Goal: Information Seeking & Learning: Check status

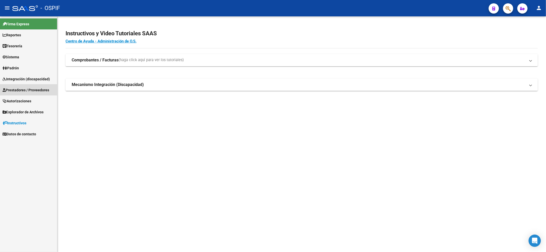
click at [16, 92] on span "Prestadores / Proveedores" at bounding box center [26, 90] width 47 height 6
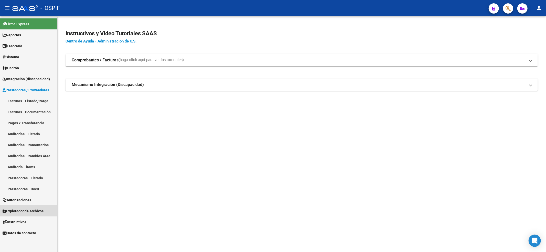
click at [19, 208] on span "Explorador de Archivos" at bounding box center [23, 211] width 41 height 6
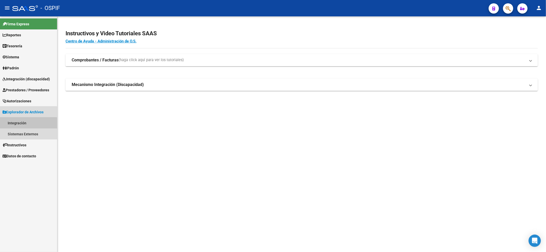
click at [17, 125] on link "Integración" at bounding box center [28, 123] width 57 height 11
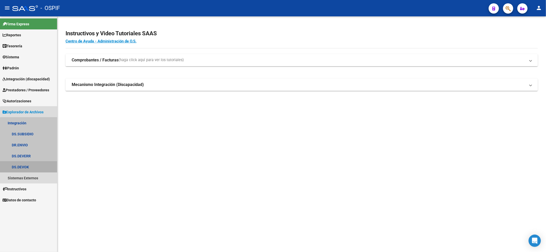
click at [32, 167] on link "DS.DEVOK" at bounding box center [28, 167] width 57 height 11
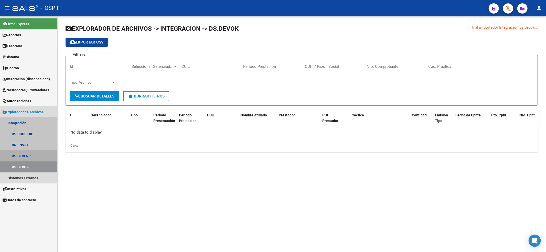
click at [26, 157] on link "DS.DEVERR" at bounding box center [28, 156] width 57 height 11
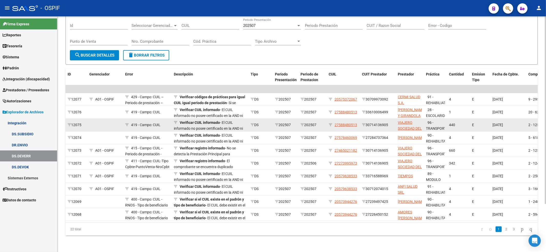
scroll to position [60, 0]
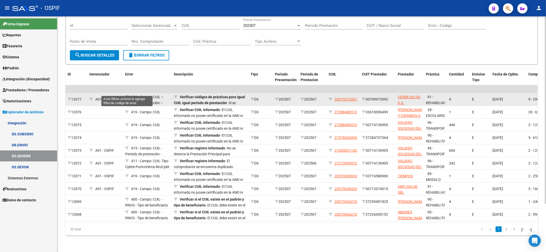
click at [126, 95] on icon at bounding box center [127, 97] width 4 height 4
type input "429"
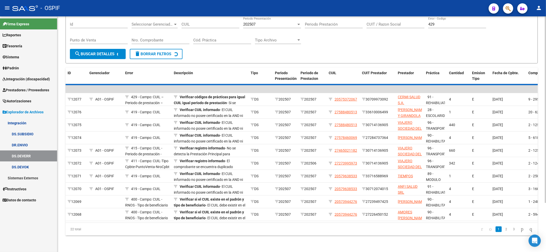
scroll to position [0, 0]
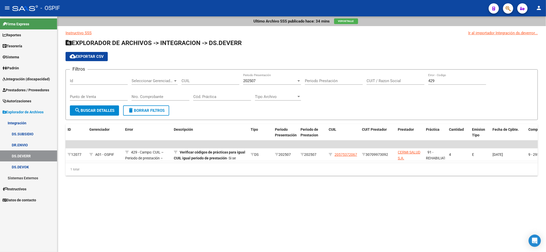
drag, startPoint x: 305, startPoint y: 163, endPoint x: 381, endPoint y: 173, distance: 76.0
click at [436, 163] on datatable-body "$ 261.883,04 $ 261.883,04 12077 A01 - OSPIF 429 - Campo: CUIL – Periodo de pres…" at bounding box center [302, 152] width 473 height 23
click at [126, 108] on button "delete Borrar Filtros" at bounding box center [146, 111] width 46 height 10
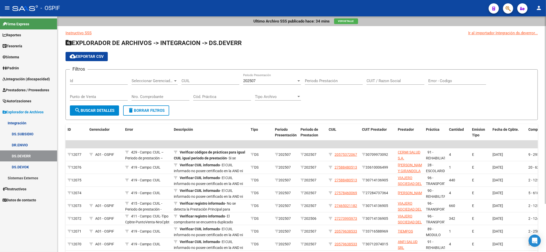
click at [350, 20] on span "Ver Detalle" at bounding box center [346, 21] width 16 height 3
click at [81, 55] on span "cloud_download Exportar CSV" at bounding box center [87, 56] width 34 height 5
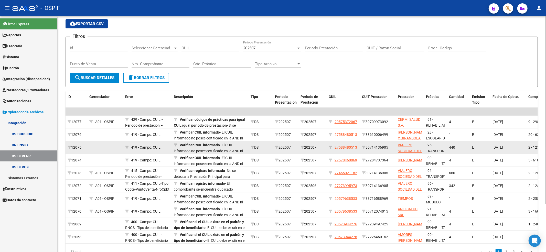
scroll to position [34, 0]
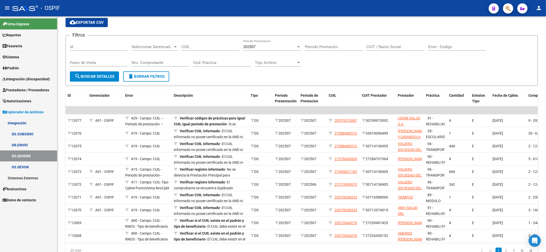
click at [25, 81] on span "Integración (discapacidad)" at bounding box center [26, 79] width 47 height 6
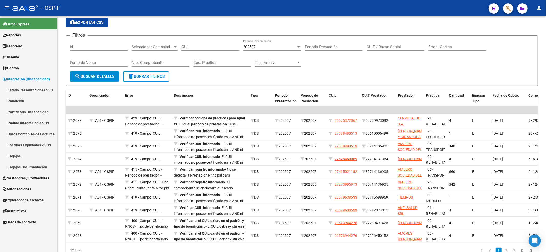
drag, startPoint x: 18, startPoint y: 159, endPoint x: 39, endPoint y: 154, distance: 21.9
click at [19, 159] on link "Legajos" at bounding box center [28, 156] width 57 height 11
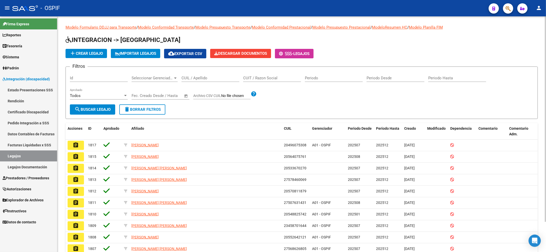
click at [206, 79] on input "CUIL / Apellido" at bounding box center [211, 78] width 58 height 5
paste input "20573944276"
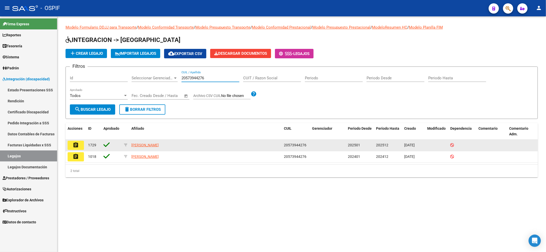
type input "20573944276"
drag, startPoint x: 191, startPoint y: 148, endPoint x: 135, endPoint y: 147, distance: 55.6
click at [135, 147] on datatable-body-cell "[PERSON_NAME]" at bounding box center [205, 145] width 153 height 11
click at [208, 148] on div "[PERSON_NAME]" at bounding box center [205, 145] width 149 height 6
drag, startPoint x: 149, startPoint y: 149, endPoint x: 124, endPoint y: 148, distance: 25.1
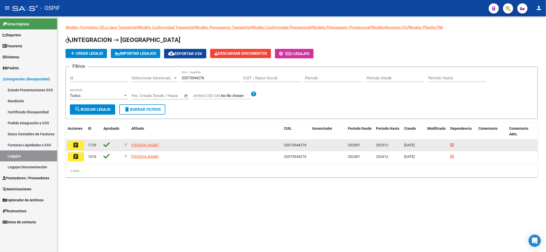
click at [124, 148] on div "assignment 1729 [PERSON_NAME] 20573944276 202501 202512 [DATE]" at bounding box center [302, 146] width 473 height 12
copy div "[PERSON_NAME]"
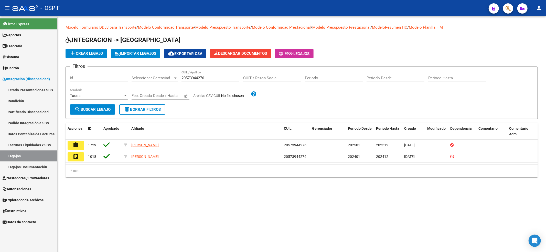
click at [29, 180] on span "Prestadores / Proveedores" at bounding box center [26, 178] width 47 height 6
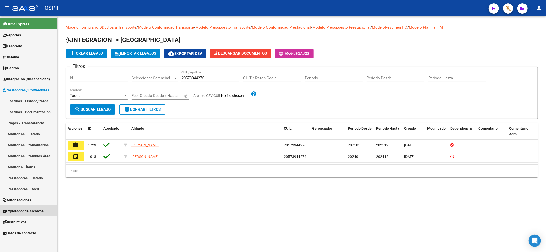
click at [33, 206] on link "Explorador de Archivos" at bounding box center [28, 211] width 57 height 11
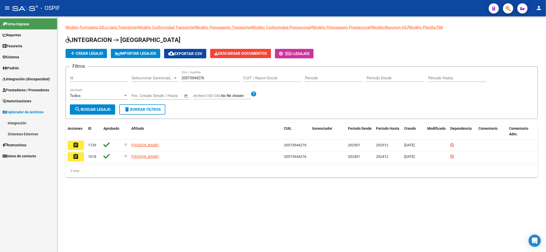
click at [22, 123] on link "Integración" at bounding box center [28, 123] width 57 height 11
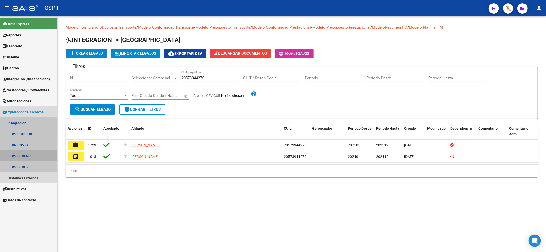
click at [28, 152] on link "DS.DEVERR" at bounding box center [28, 156] width 57 height 11
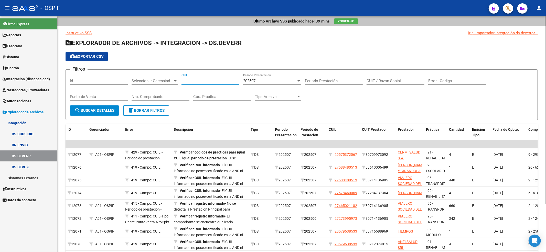
click at [193, 80] on input "CUIL" at bounding box center [211, 81] width 58 height 5
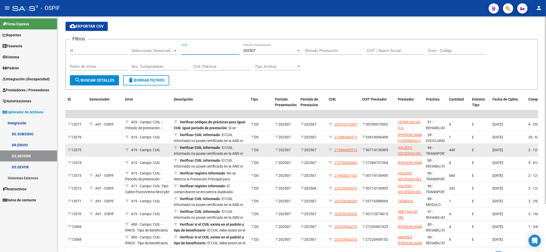
scroll to position [60, 0]
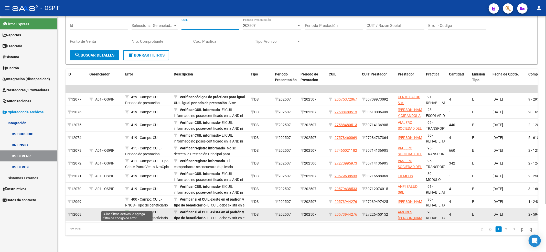
click at [127, 211] on icon at bounding box center [127, 213] width 4 height 4
type input "400"
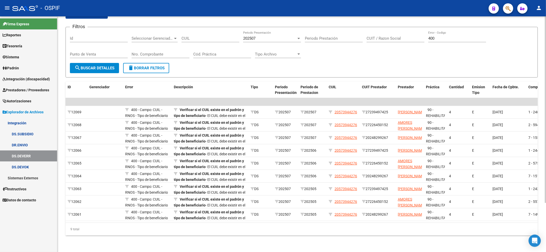
scroll to position [48, 0]
click at [23, 86] on link "Prestadores / Proveedores" at bounding box center [28, 90] width 57 height 11
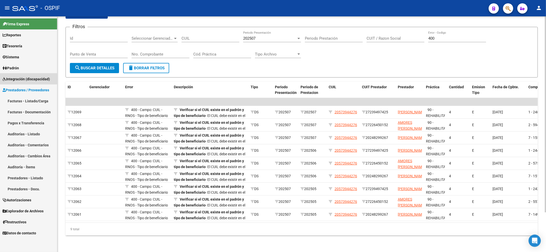
click at [26, 77] on span "Integración (discapacidad)" at bounding box center [26, 79] width 47 height 6
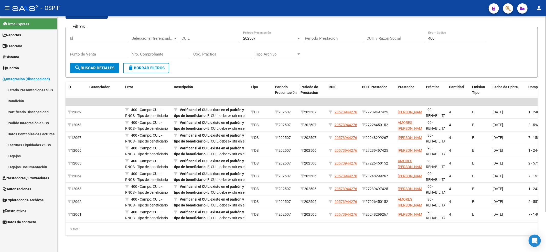
click at [20, 119] on link "Pedido Integración a SSS" at bounding box center [28, 123] width 57 height 11
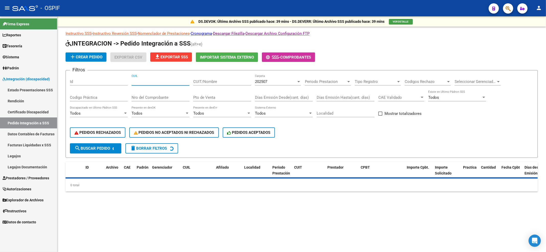
click at [148, 80] on input "CUIL" at bounding box center [161, 81] width 58 height 5
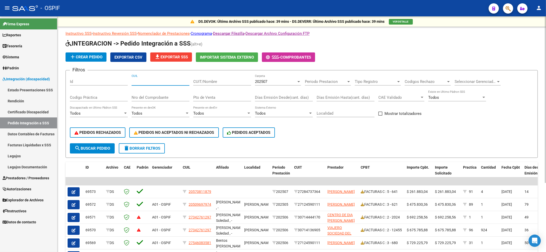
paste input "20573944276"
type input "20573944276"
click at [93, 147] on span "search Buscar Pedido" at bounding box center [93, 148] width 36 height 5
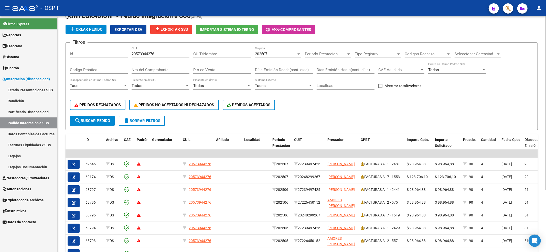
scroll to position [68, 0]
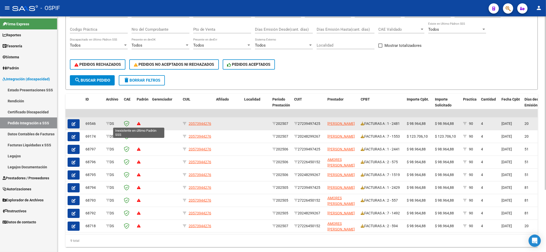
click at [139, 123] on icon at bounding box center [139, 124] width 4 height 4
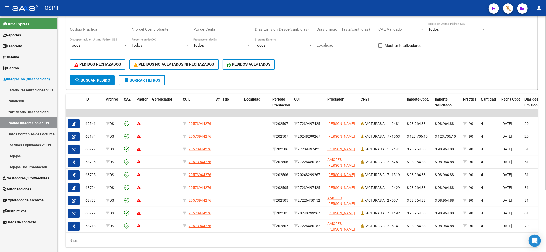
click at [142, 99] on span "Padrón" at bounding box center [143, 99] width 12 height 4
click at [166, 32] on div "Nro del Comprobante" at bounding box center [161, 27] width 58 height 11
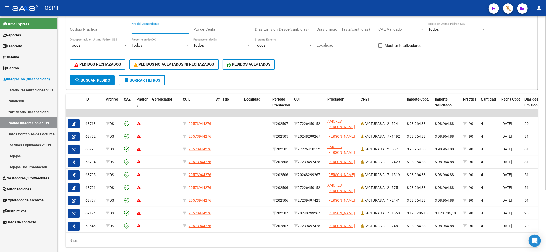
paste input "27273995973"
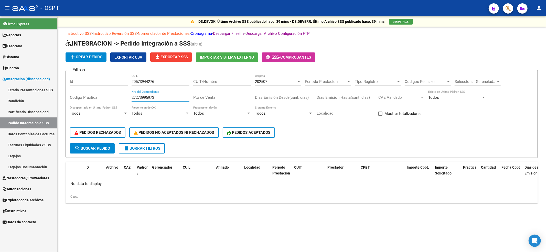
scroll to position [0, 0]
type input "27273995973"
click at [147, 150] on span "delete Borrar Filtros" at bounding box center [141, 148] width 37 height 5
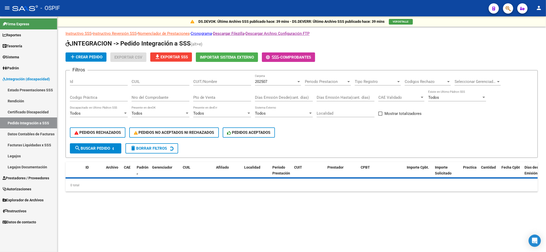
click at [27, 177] on span "Prestadores / Proveedores" at bounding box center [26, 178] width 47 height 6
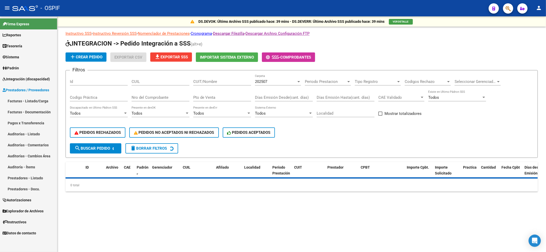
drag, startPoint x: 149, startPoint y: 78, endPoint x: 146, endPoint y: 77, distance: 2.7
click at [148, 79] on div "CUIL" at bounding box center [161, 80] width 58 height 11
paste input "27273995973"
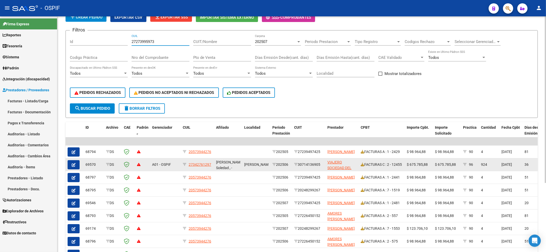
scroll to position [55, 0]
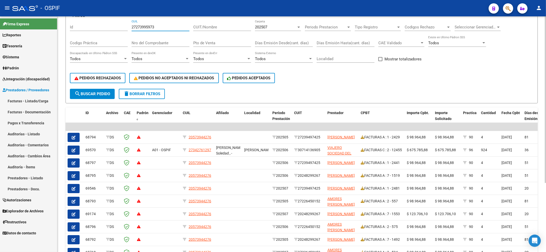
type input "27273995973"
click at [90, 94] on span "search Buscar Pedido" at bounding box center [93, 94] width 36 height 5
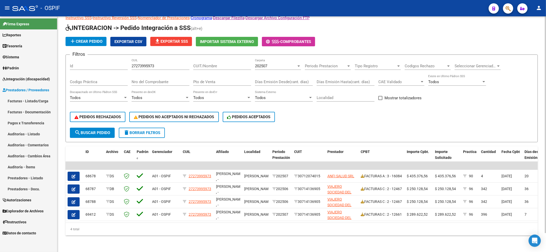
scroll to position [20, 0]
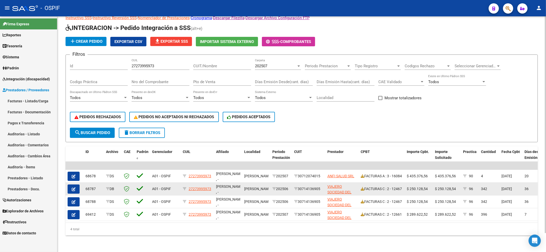
click at [76, 186] on button "button" at bounding box center [74, 189] width 12 height 9
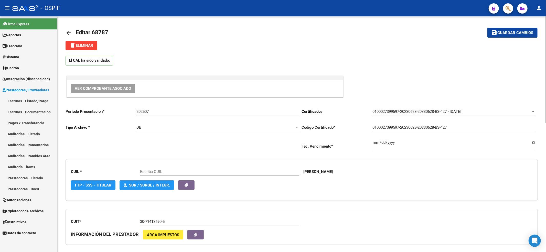
click at [33, 77] on span "Integración (discapacidad)" at bounding box center [26, 79] width 47 height 6
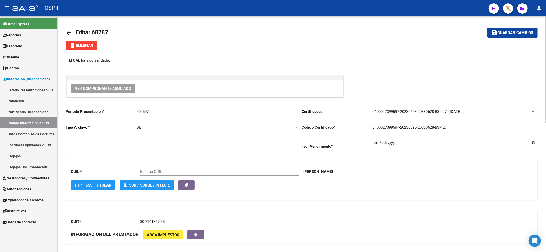
type input "27273995973"
click at [20, 180] on span "Prestadores / Proveedores" at bounding box center [26, 178] width 47 height 6
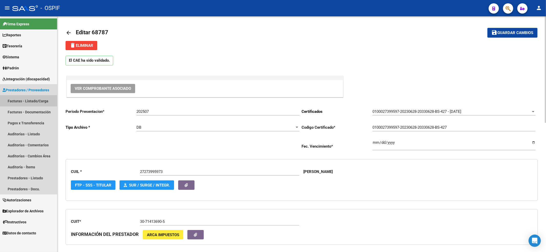
click at [39, 97] on link "Facturas - Listado/Carga" at bounding box center [28, 101] width 57 height 11
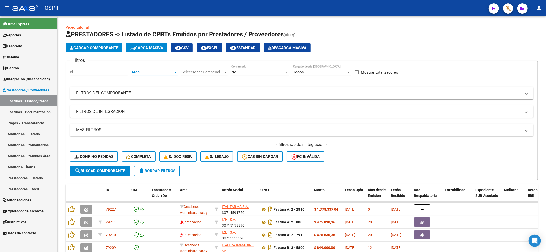
click at [150, 75] on div "Area Area" at bounding box center [155, 70] width 46 height 11
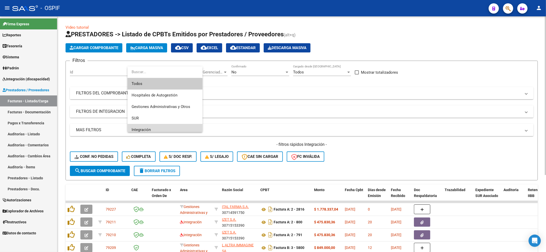
drag, startPoint x: 149, startPoint y: 125, endPoint x: 226, endPoint y: 93, distance: 83.2
click at [150, 126] on span "Integración" at bounding box center [165, 130] width 67 height 12
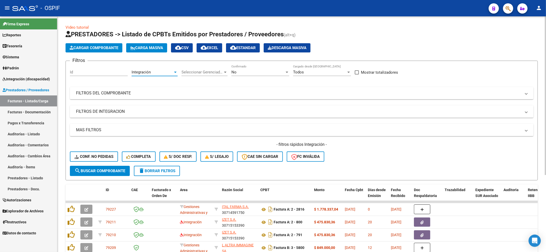
click at [242, 75] on div "No Confirmado" at bounding box center [261, 70] width 58 height 11
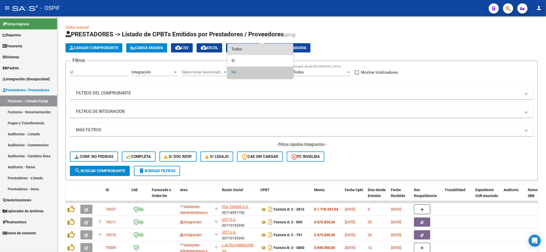
click at [240, 45] on span "Todos" at bounding box center [261, 50] width 58 height 12
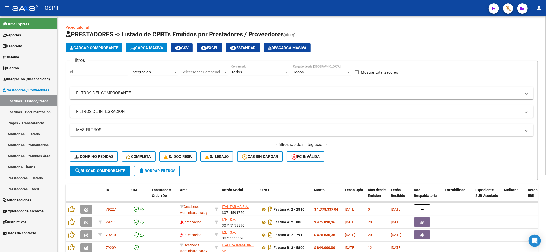
click at [106, 98] on mat-expansion-panel-header "FILTROS DEL COMPROBANTE" at bounding box center [302, 93] width 464 height 12
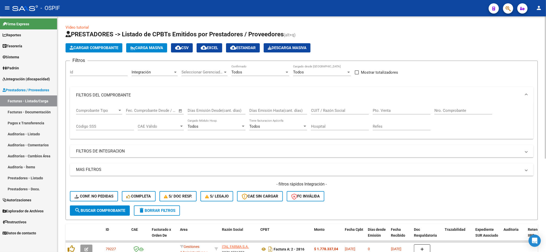
click at [108, 101] on mat-expansion-panel-header "FILTROS DEL COMPROBANTE" at bounding box center [302, 95] width 464 height 16
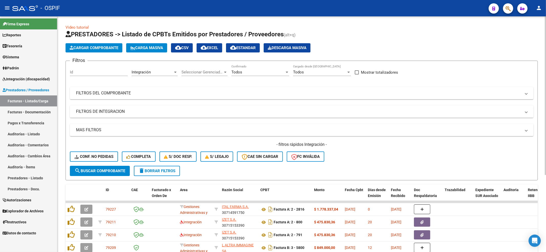
click at [107, 110] on mat-panel-title "FILTROS DE INTEGRACION" at bounding box center [298, 112] width 445 height 6
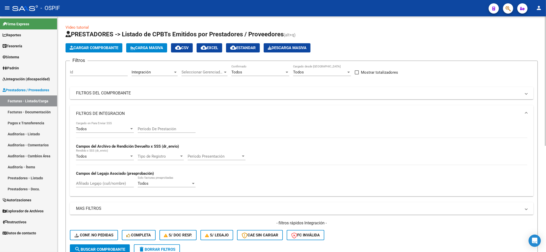
click at [159, 129] on input "Período De Prestación" at bounding box center [167, 129] width 58 height 5
click at [107, 111] on mat-panel-title "FILTROS DE INTEGRACION" at bounding box center [298, 114] width 445 height 6
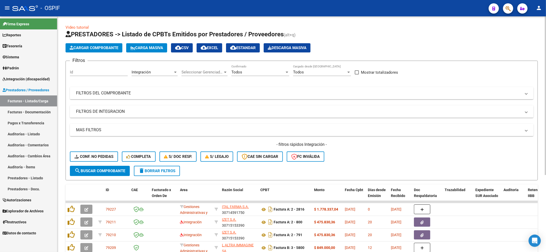
click at [89, 130] on mat-panel-title "MAS FILTROS" at bounding box center [298, 130] width 445 height 6
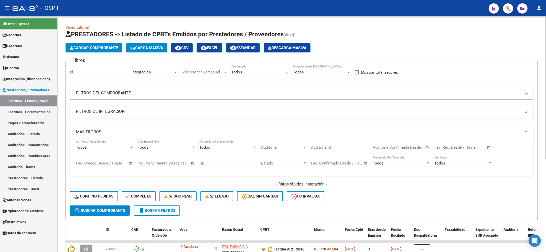
click at [99, 131] on mat-panel-title "MAS FILTROS" at bounding box center [298, 132] width 445 height 6
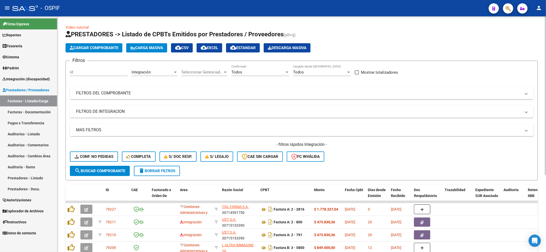
click at [108, 96] on mat-expansion-panel-header "FILTROS DEL COMPROBANTE" at bounding box center [302, 93] width 464 height 12
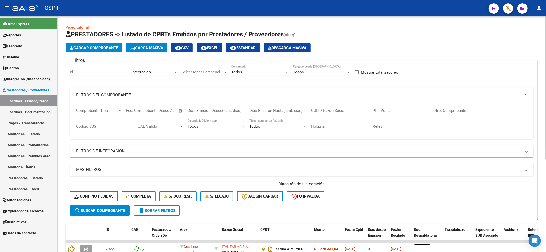
click at [110, 96] on mat-panel-title "FILTROS DEL COMPROBANTE" at bounding box center [298, 95] width 445 height 6
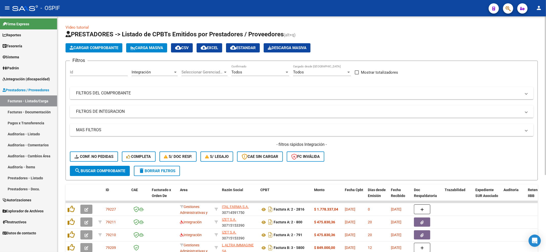
click at [111, 114] on mat-panel-title "FILTROS DE INTEGRACION" at bounding box center [298, 112] width 445 height 6
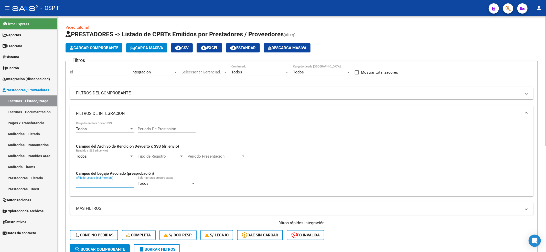
click at [89, 185] on input "Afiliado Legajo (cuil/nombre)" at bounding box center [105, 183] width 58 height 5
paste input "27273995973"
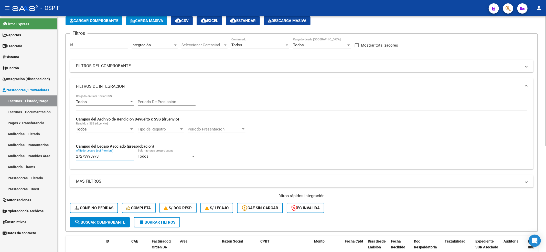
scroll to position [68, 0]
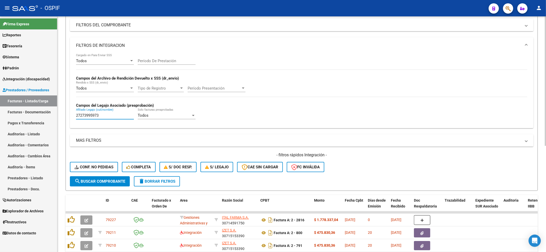
type input "27273995973"
click at [99, 180] on button "search Buscar Comprobante" at bounding box center [100, 181] width 60 height 10
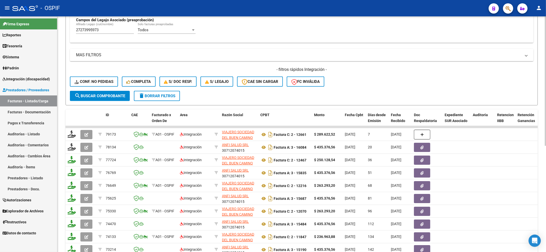
scroll to position [171, 0]
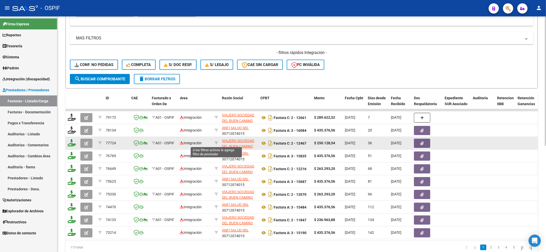
click at [217, 141] on icon at bounding box center [217, 143] width 4 height 4
type input "30714136905"
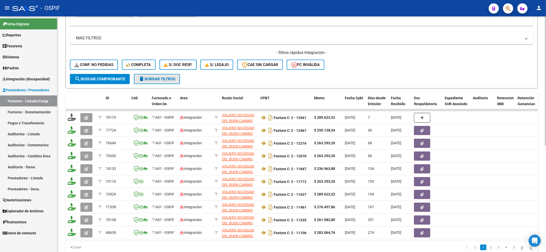
click at [175, 81] on span "delete Borrar Filtros" at bounding box center [157, 79] width 37 height 5
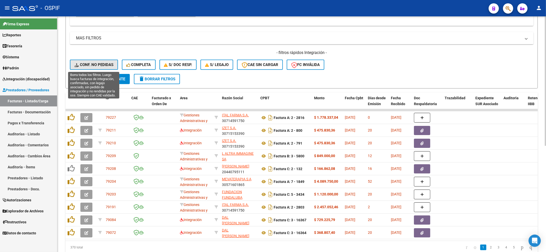
click at [106, 67] on span "Conf. no pedidas" at bounding box center [94, 64] width 39 height 5
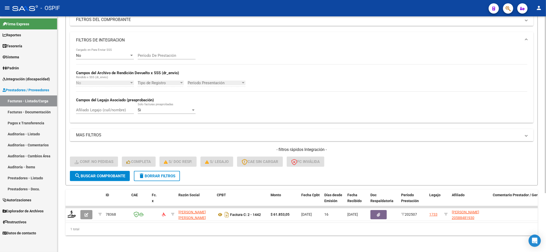
scroll to position [78, 0]
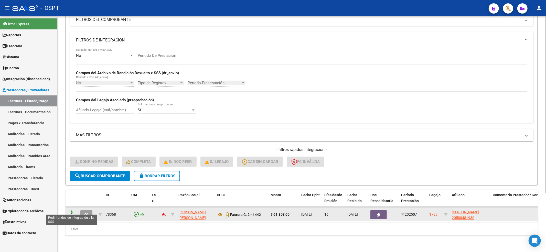
click at [73, 211] on icon at bounding box center [72, 214] width 8 height 7
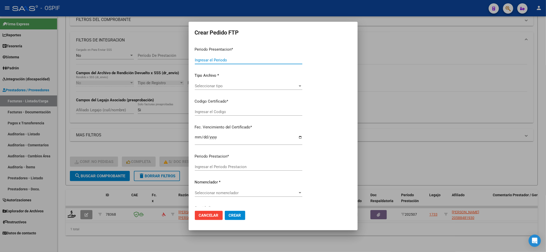
type input "202507"
type input "$ 61.853,05"
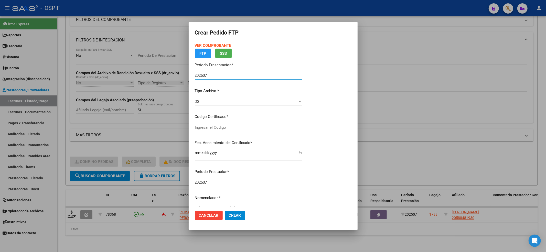
type input "020005884819320241015-20271015-BUE-427"
type input "[DATE]"
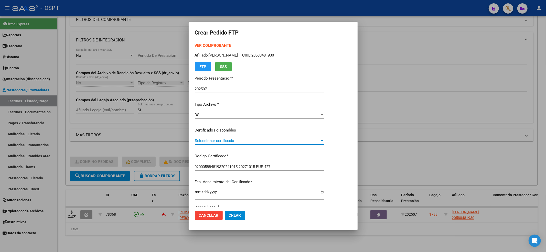
click at [225, 142] on span "Seleccionar certificado" at bounding box center [257, 141] width 125 height 5
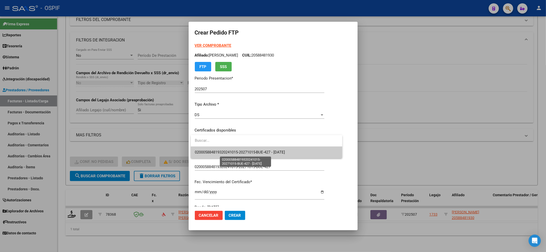
click at [222, 151] on span "020005884819320241015-20271015-BUE-427 - [DATE]" at bounding box center [240, 152] width 90 height 5
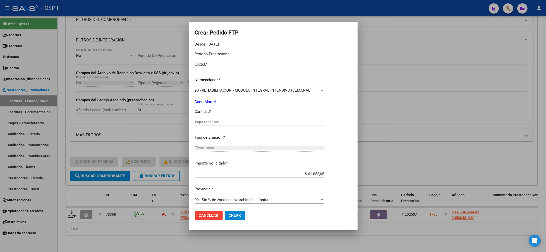
scroll to position [165, 0]
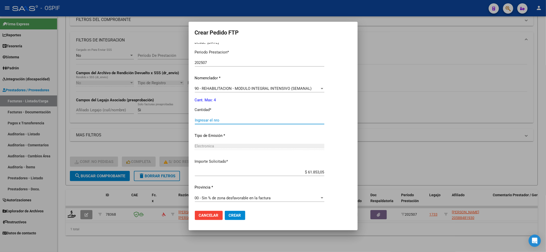
click at [217, 121] on input "Ingresar el nro" at bounding box center [260, 120] width 130 height 5
type input "4"
click at [239, 217] on span "Crear" at bounding box center [235, 215] width 12 height 5
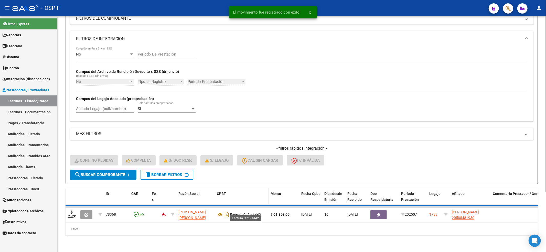
scroll to position [70, 0]
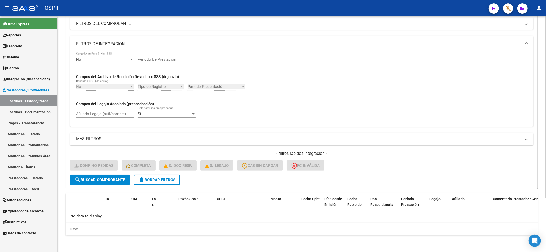
click at [142, 180] on mat-icon "delete" at bounding box center [142, 180] width 6 height 6
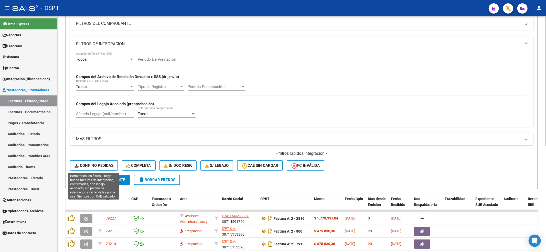
click at [91, 167] on span "Conf. no pedidas" at bounding box center [94, 165] width 39 height 5
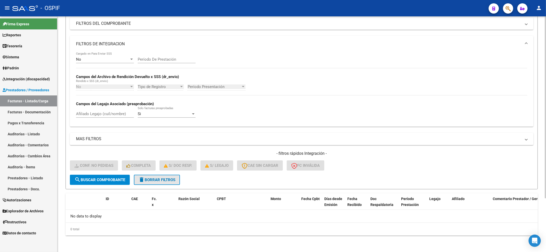
click at [163, 180] on span "delete Borrar Filtros" at bounding box center [157, 180] width 37 height 5
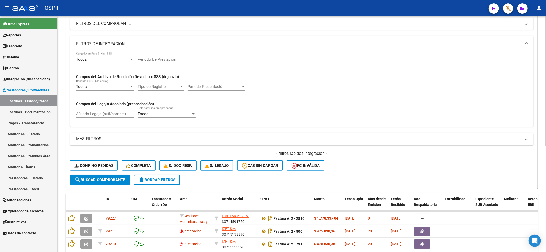
drag, startPoint x: 104, startPoint y: 173, endPoint x: 101, endPoint y: 169, distance: 4.8
click at [104, 173] on div "- filtros rápidos Integración - Conf. no pedidas Completa S/ Doc Resp. S/ legaj…" at bounding box center [302, 163] width 464 height 24
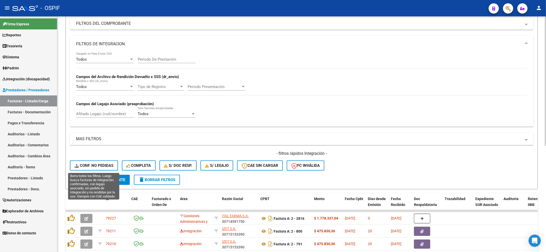
click at [101, 169] on button "Conf. no pedidas" at bounding box center [94, 166] width 48 height 10
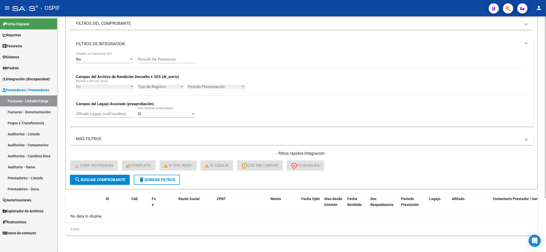
click at [163, 182] on span "delete Borrar Filtros" at bounding box center [157, 180] width 37 height 5
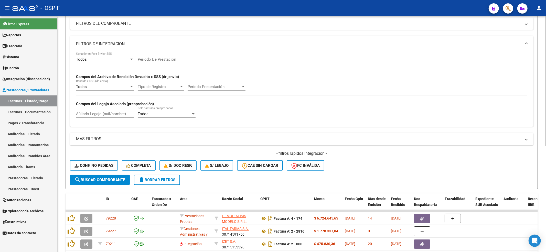
click at [77, 157] on div "- filtros rápidos Integración - Conf. no pedidas Completa S/ Doc Resp. S/ legaj…" at bounding box center [302, 163] width 464 height 24
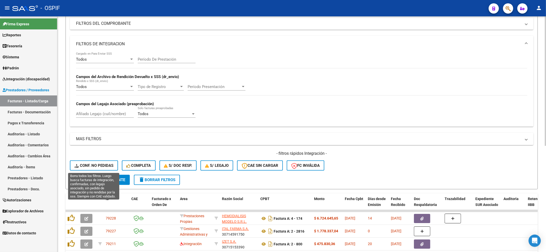
click at [78, 163] on button "Conf. no pedidas" at bounding box center [94, 166] width 48 height 10
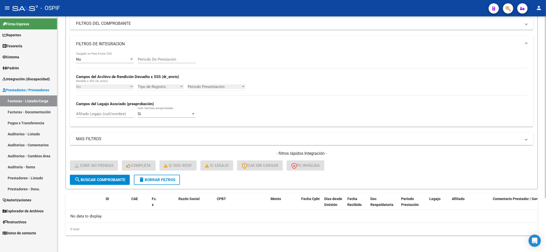
click at [164, 182] on button "delete Borrar Filtros" at bounding box center [157, 180] width 46 height 10
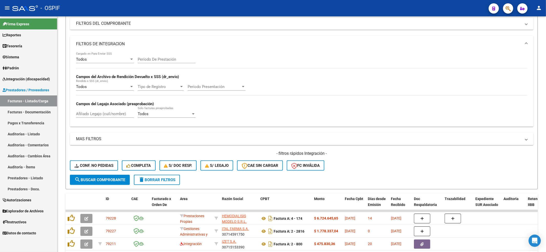
click at [37, 82] on link "Integración (discapacidad)" at bounding box center [28, 79] width 57 height 11
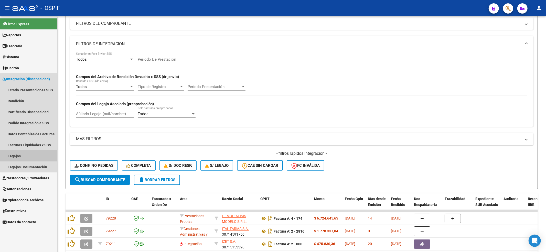
click at [30, 158] on link "Legajos" at bounding box center [28, 156] width 57 height 11
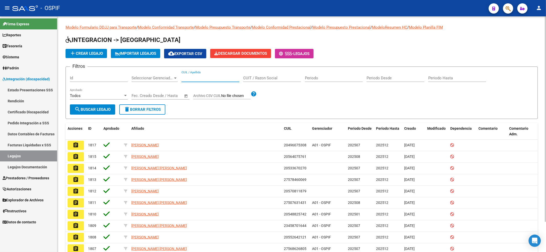
click at [208, 77] on input "CUIL / Apellido" at bounding box center [211, 78] width 58 height 5
paste input "20552642121"
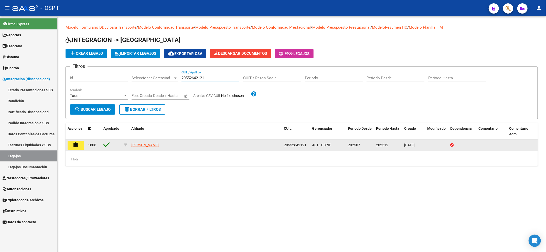
type input "20552642121"
drag, startPoint x: 191, startPoint y: 150, endPoint x: 118, endPoint y: 142, distance: 73.2
click at [113, 140] on div "assignment 1808 [PERSON_NAME] 20552642121 A01 - OSPIF 202507 202512 [DATE]" at bounding box center [302, 146] width 473 height 12
copy div "[PERSON_NAME]"
